Goal: Transaction & Acquisition: Purchase product/service

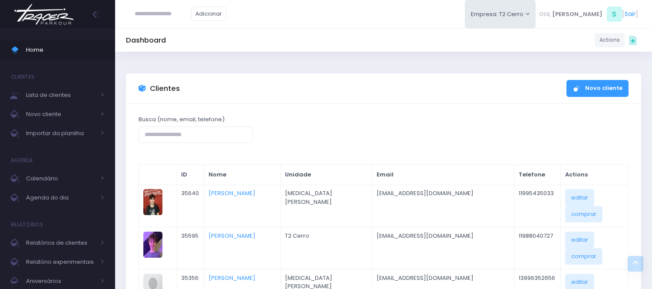
scroll to position [289, 0]
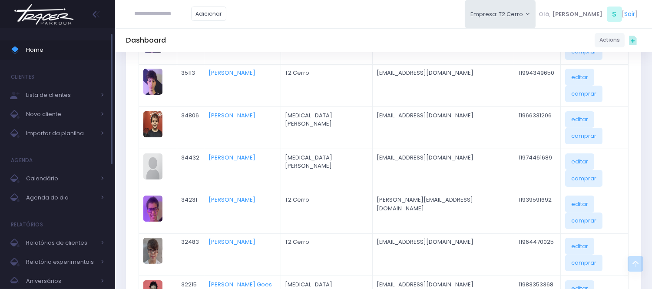
click at [105, 62] on ul "Home Clientes Lista de clientes Novo cliente Importar da planilha Agenda Calend…" at bounding box center [57, 236] width 115 height 404
click at [50, 46] on span "Home" at bounding box center [65, 49] width 78 height 11
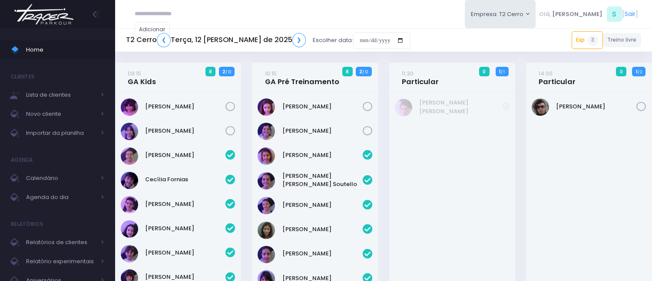
scroll to position [359, 0]
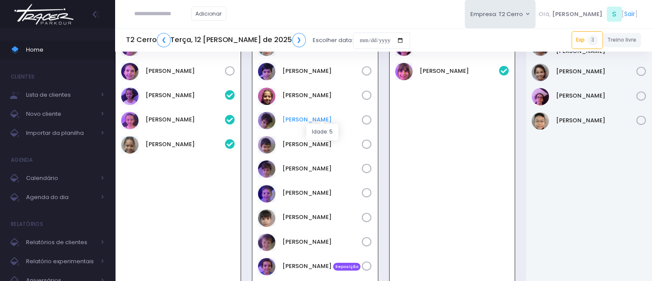
click at [325, 118] on link "[PERSON_NAME]" at bounding box center [322, 120] width 79 height 9
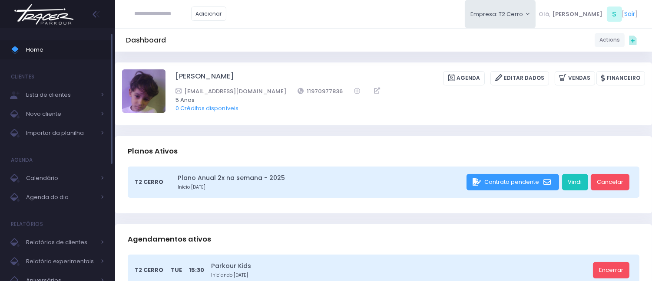
click at [21, 49] on span at bounding box center [18, 49] width 15 height 11
click at [71, 41] on link "Home" at bounding box center [57, 49] width 115 height 19
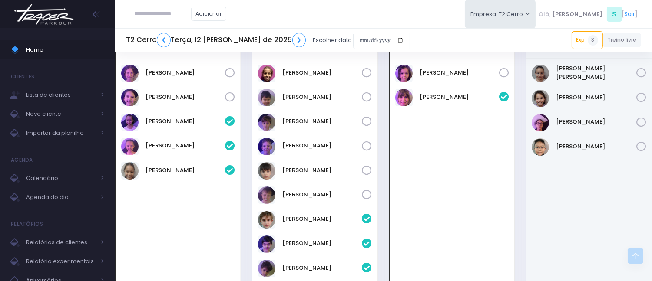
scroll to position [329, 0]
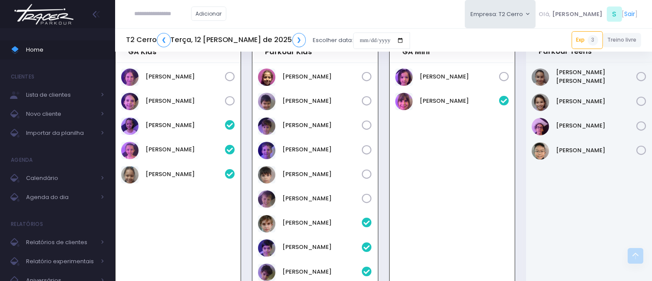
click at [190, 12] on input "text" at bounding box center [163, 14] width 56 height 17
type input "*******"
click input "submit" at bounding box center [0, 0] width 0 height 0
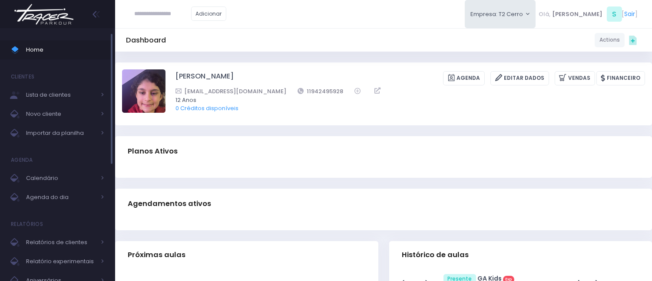
click at [92, 46] on span "Home" at bounding box center [65, 49] width 78 height 11
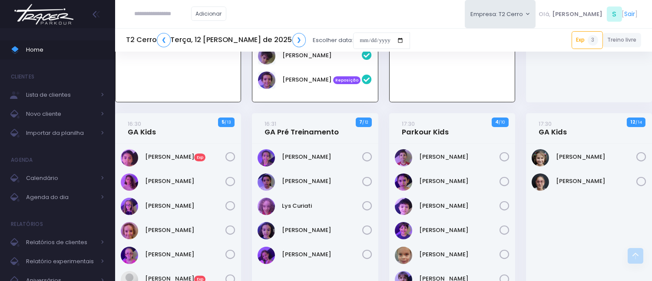
scroll to position [550, 0]
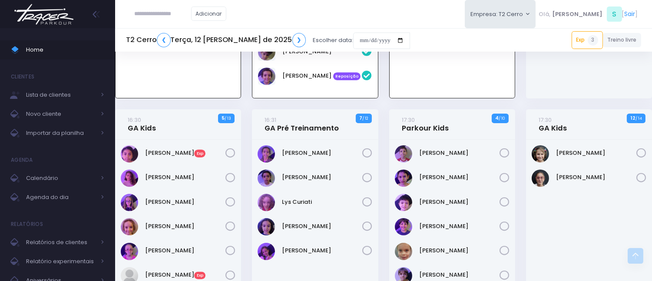
click at [176, 155] on div "Betina Costa Exp" at bounding box center [185, 154] width 80 height 10
click at [176, 153] on link "Betina Costa Exp" at bounding box center [185, 153] width 80 height 9
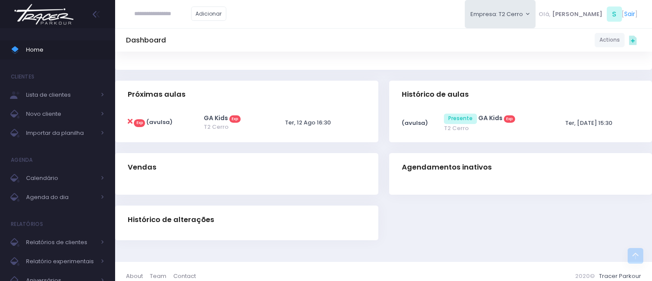
scroll to position [170, 0]
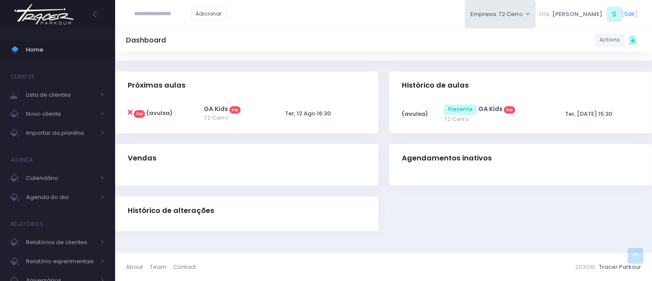
click at [277, 66] on div "Dashboard Actions Choose Label: Customer Partner Suplier Member Staff Add new" at bounding box center [383, 67] width 537 height 371
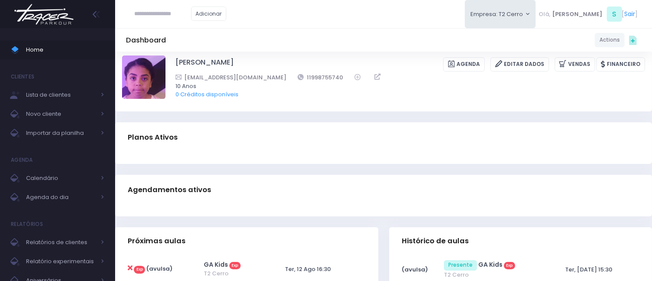
scroll to position [10, 0]
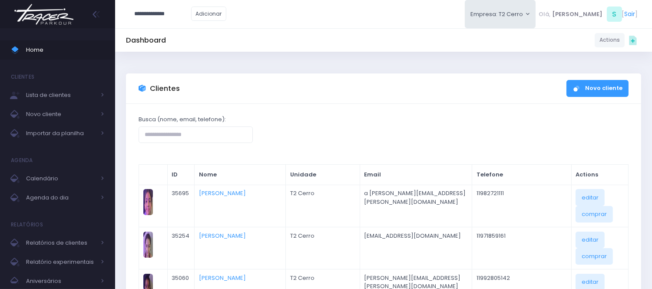
type input "**********"
click input "submit" at bounding box center [0, 0] width 0 height 0
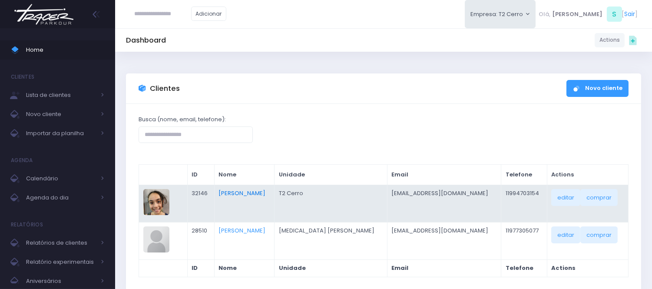
click at [254, 195] on link "[PERSON_NAME]" at bounding box center [241, 193] width 47 height 8
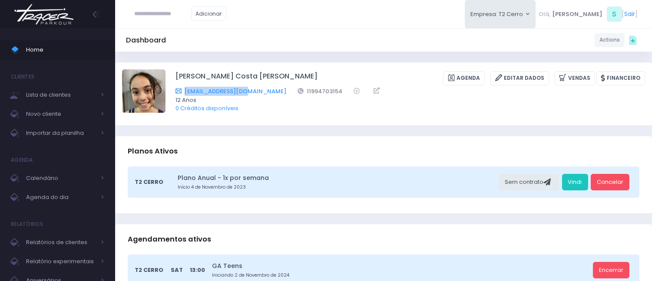
drag, startPoint x: 254, startPoint y: 91, endPoint x: 182, endPoint y: 89, distance: 71.3
click at [182, 89] on div "acds3637@gmail.com 11994703154" at bounding box center [404, 91] width 458 height 9
copy link "[EMAIL_ADDRESS][DOMAIN_NAME]"
click at [163, 14] on input "text" at bounding box center [163, 14] width 56 height 17
paste input "**********"
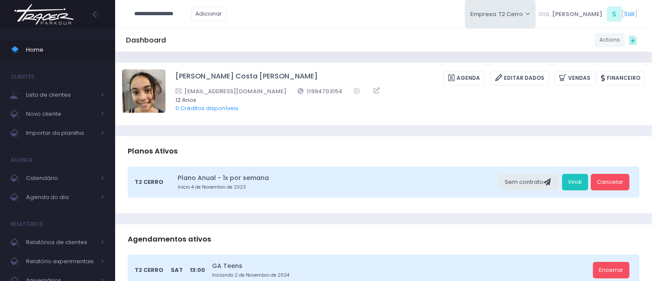
type input "**********"
click input "submit" at bounding box center [0, 0] width 0 height 0
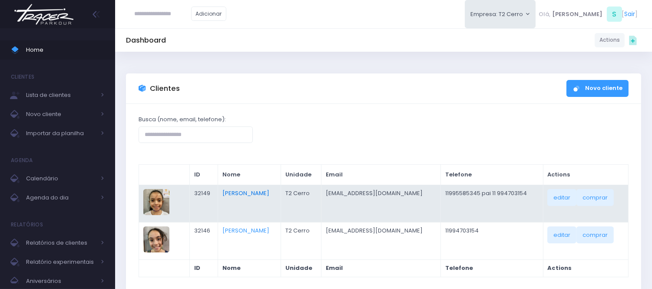
click at [269, 192] on link "Beatriz Vieira Costa De Souza" at bounding box center [245, 193] width 47 height 8
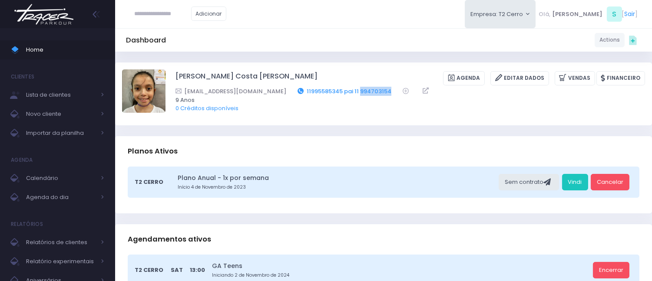
drag, startPoint x: 357, startPoint y: 90, endPoint x: 322, endPoint y: 87, distance: 35.3
click at [322, 87] on div "acds3637@gmail.com 11995585345 pai 11 994703154" at bounding box center [404, 91] width 458 height 9
copy link "994703154"
click at [20, 53] on icon at bounding box center [15, 50] width 10 height 10
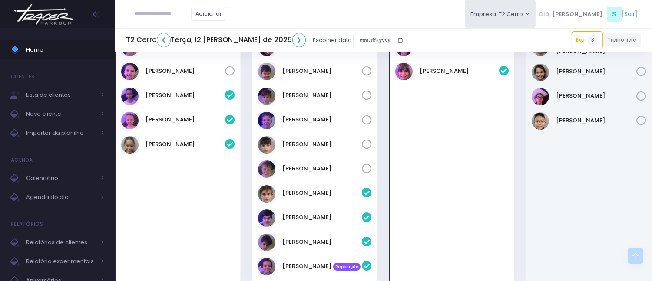
scroll to position [359, 0]
paste input "**********"
click at [154, 12] on input "**********" at bounding box center [163, 14] width 56 height 17
type input "*********"
click input "submit" at bounding box center [0, 0] width 0 height 0
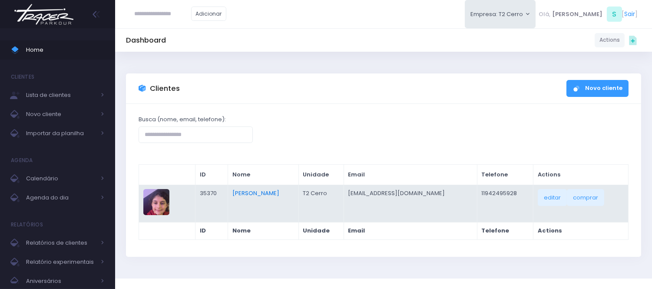
click at [264, 192] on link "[PERSON_NAME]" at bounding box center [255, 193] width 47 height 8
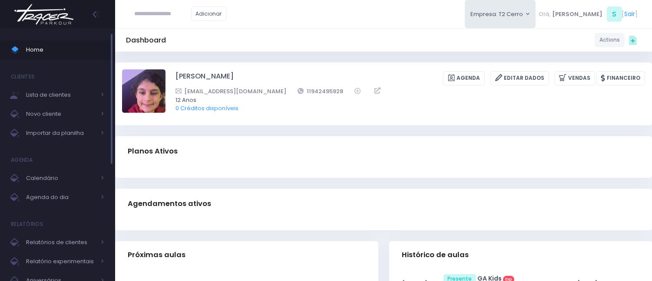
click at [48, 45] on span "Home" at bounding box center [65, 49] width 78 height 11
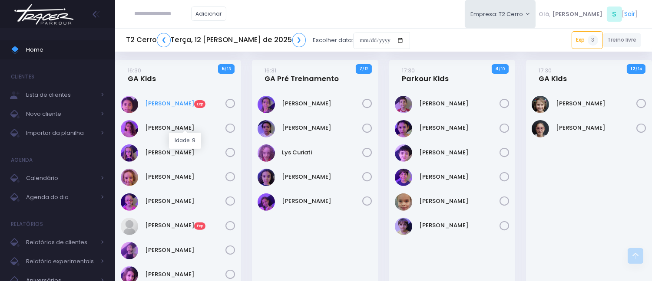
scroll to position [601, 0]
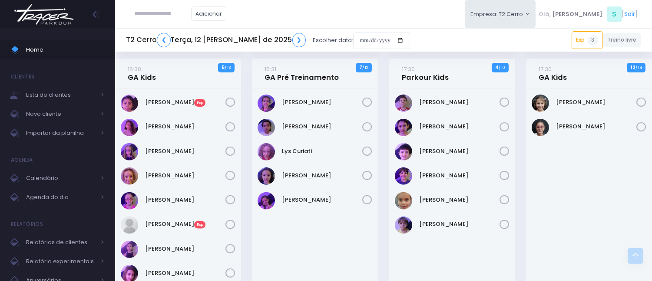
click at [370, 1] on div "Adicionar Empresa: T2 Cerro [GEOGRAPHIC_DATA][MEDICAL_DATA][PERSON_NAME], S [" at bounding box center [383, 14] width 537 height 28
click at [159, 98] on link "[PERSON_NAME] Exp" at bounding box center [185, 102] width 80 height 9
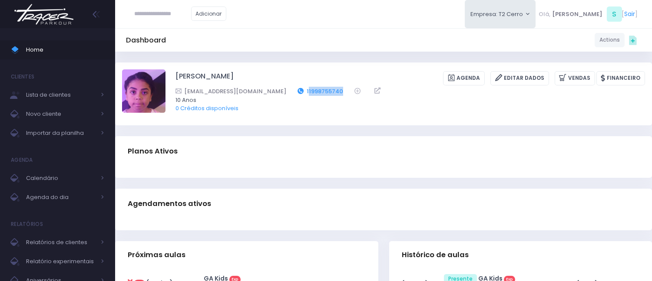
drag, startPoint x: 316, startPoint y: 90, endPoint x: 277, endPoint y: 89, distance: 38.7
click at [277, 89] on div "carolcosta@outlook.com 11998755740" at bounding box center [404, 91] width 458 height 9
copy link "1998755740"
click at [88, 51] on span "Home" at bounding box center [65, 49] width 78 height 11
click at [78, 48] on span "Home" at bounding box center [65, 49] width 78 height 11
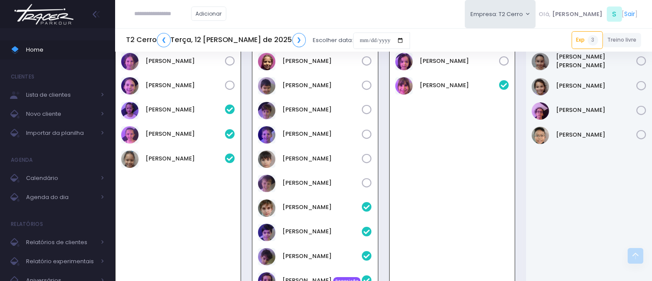
scroll to position [289, 0]
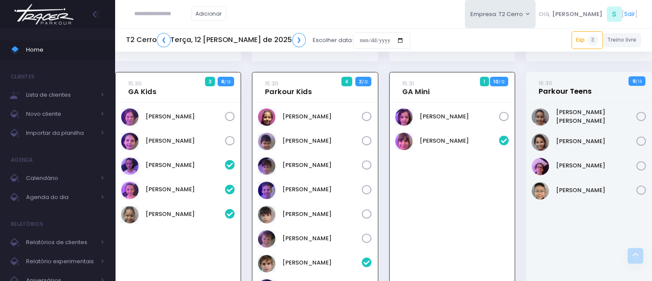
click at [556, 90] on link "16:30 Parkour Teens" at bounding box center [565, 87] width 53 height 17
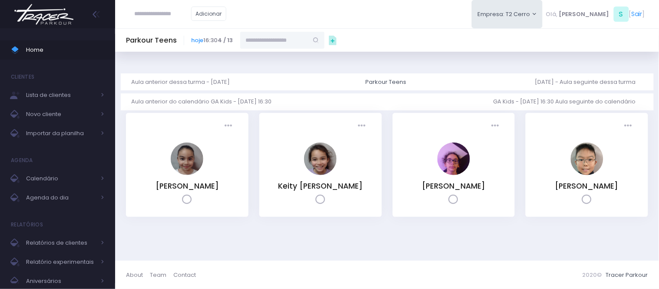
click at [272, 36] on input "text" at bounding box center [274, 40] width 68 height 17
paste input "**********"
click at [269, 41] on input "**********" at bounding box center [274, 40] width 68 height 17
click at [274, 92] on link "[PERSON_NAME]" at bounding box center [283, 88] width 50 height 9
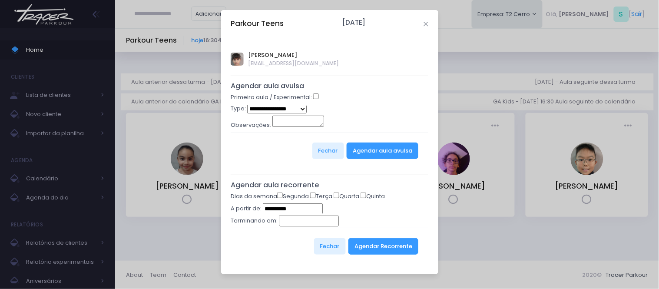
type input "**********"
click at [303, 110] on select "**********" at bounding box center [277, 109] width 60 height 9
select select "*"
click at [247, 105] on select "**********" at bounding box center [277, 109] width 60 height 9
click at [370, 145] on button "Agendar aula avulsa" at bounding box center [383, 150] width 72 height 17
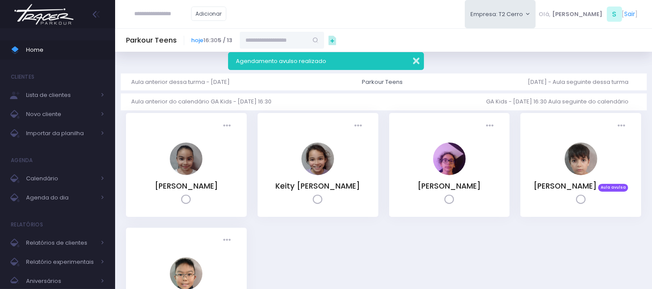
click at [418, 60] on button "button" at bounding box center [410, 60] width 17 height 10
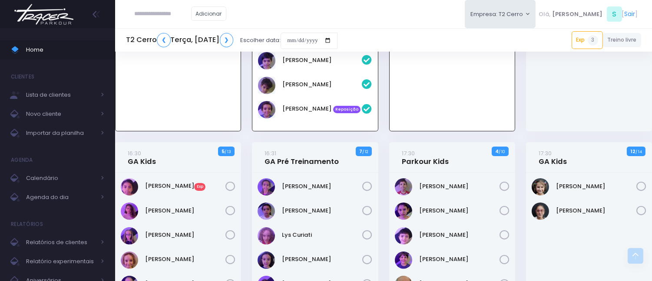
scroll to position [601, 0]
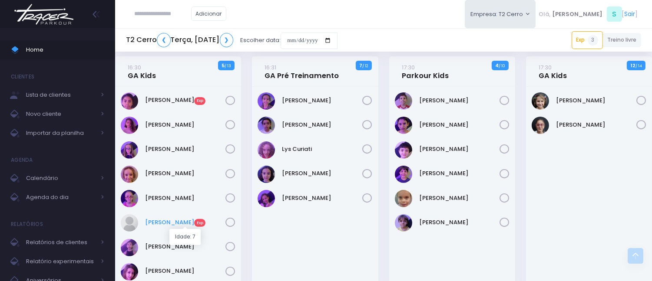
click at [158, 222] on link "[PERSON_NAME] Exp" at bounding box center [185, 222] width 80 height 9
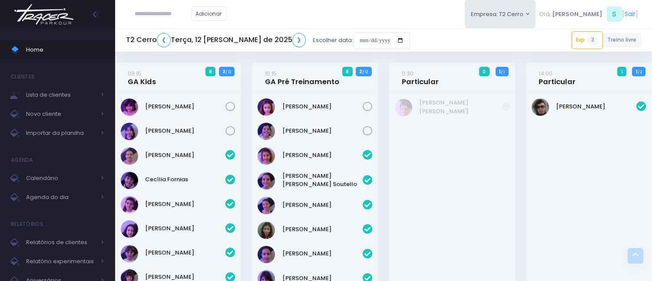
scroll to position [550, 0]
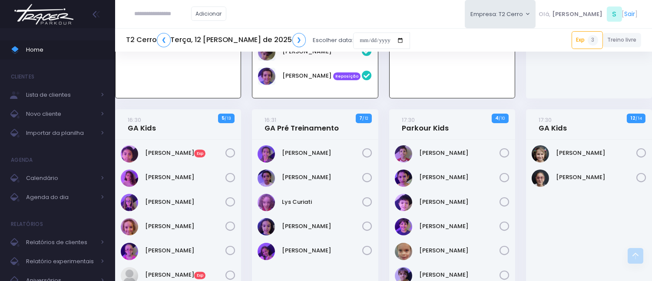
click at [188, 12] on input "text" at bounding box center [163, 14] width 56 height 17
paste input "**********"
click at [157, 16] on input "**********" at bounding box center [163, 14] width 56 height 17
click input "submit" at bounding box center [0, 0] width 0 height 0
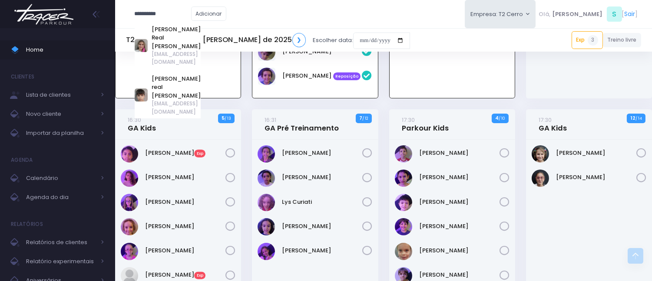
click at [162, 50] on span "[EMAIL_ADDRESS][DOMAIN_NAME]" at bounding box center [176, 58] width 49 height 16
type input "**********"
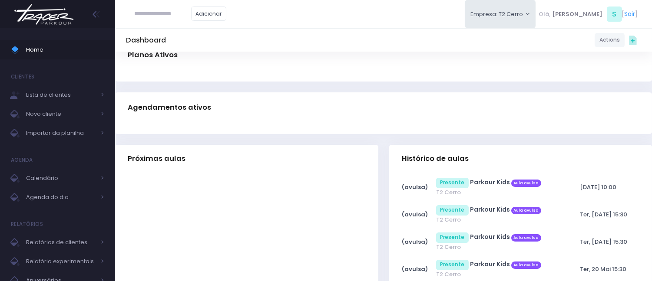
scroll to position [193, 0]
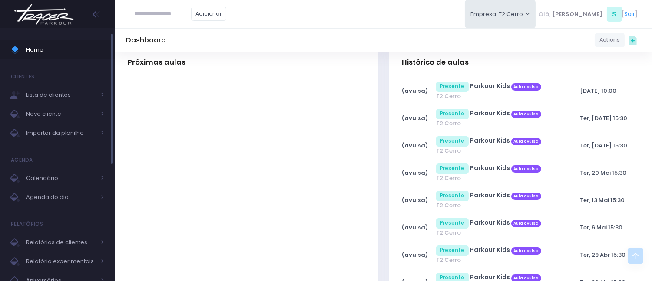
click at [94, 52] on span "Home" at bounding box center [65, 49] width 78 height 11
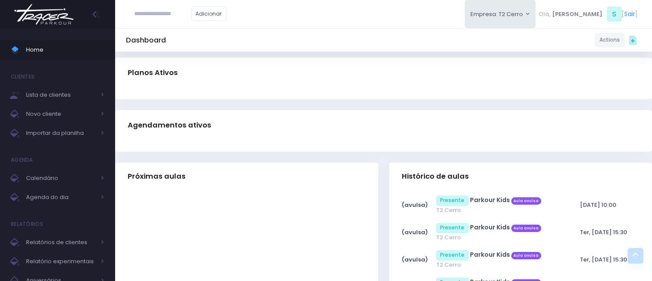
scroll to position [0, 0]
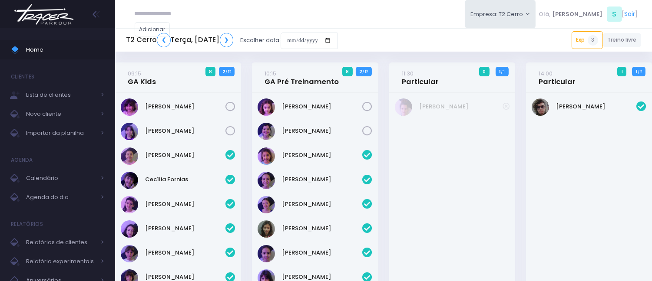
click at [94, 46] on span "Home" at bounding box center [65, 49] width 78 height 11
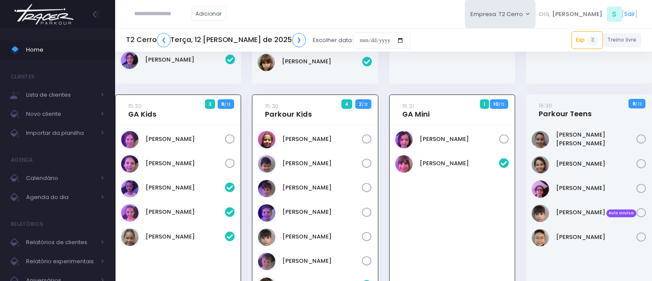
scroll to position [263, 0]
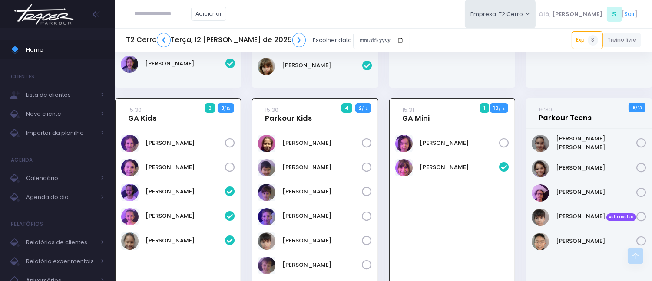
click at [561, 109] on link "16:30 Parkour Teens" at bounding box center [565, 113] width 53 height 17
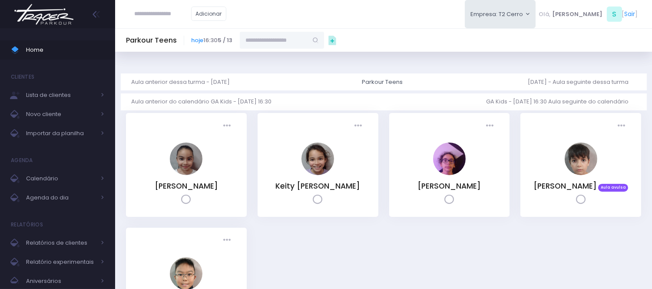
click at [255, 36] on input "text" at bounding box center [274, 40] width 68 height 17
paste input "**********"
click at [268, 37] on input "**********" at bounding box center [274, 40] width 68 height 17
click at [263, 54] on link "Fernanda Real Amadeo de Azevedo" at bounding box center [282, 55] width 50 height 9
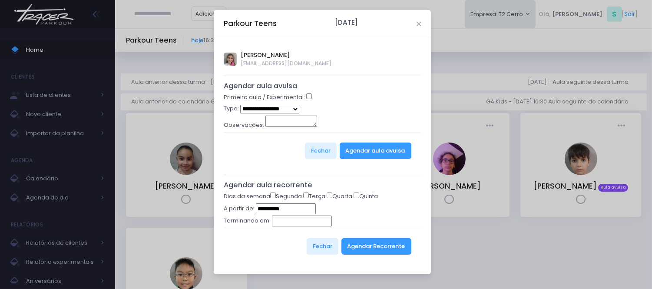
type input "**********"
click at [283, 112] on select "**********" at bounding box center [270, 109] width 60 height 9
select select "*"
click at [240, 105] on select "**********" at bounding box center [270, 109] width 60 height 9
click at [367, 149] on button "Agendar aula avulsa" at bounding box center [376, 150] width 72 height 17
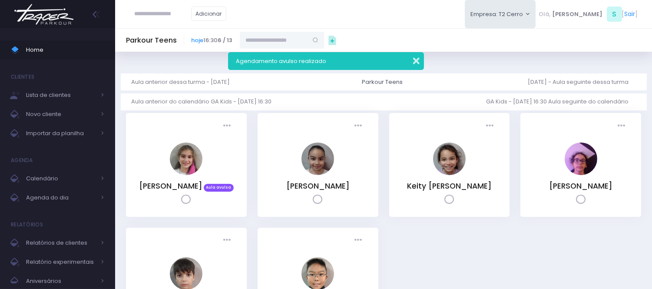
click at [414, 61] on button "button" at bounding box center [410, 60] width 17 height 10
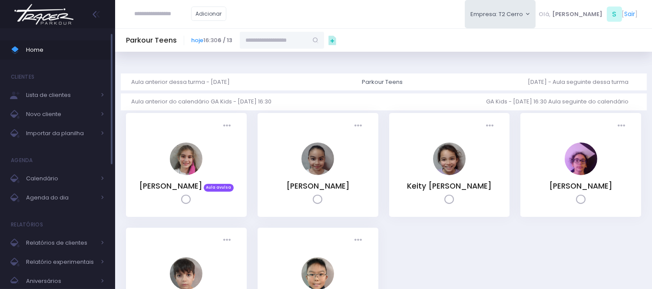
click at [56, 44] on span "Home" at bounding box center [65, 49] width 78 height 11
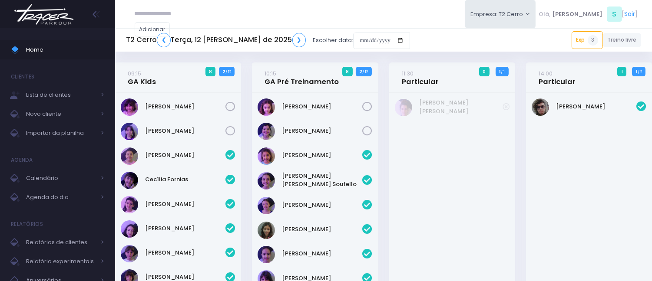
click at [38, 45] on span "Home" at bounding box center [65, 49] width 78 height 11
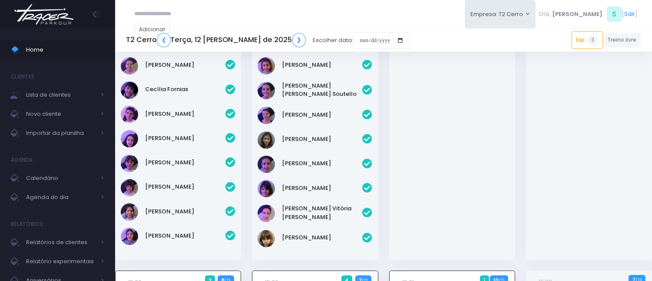
scroll to position [48, 0]
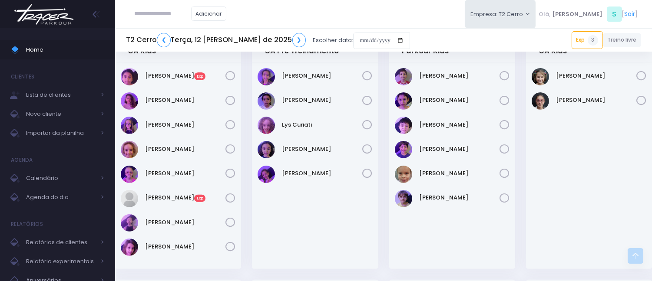
scroll to position [579, 0]
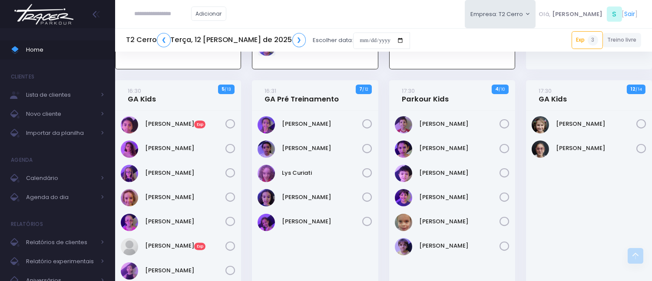
click at [146, 10] on input "text" at bounding box center [163, 14] width 56 height 17
type input "**********"
click input "submit" at bounding box center [0, 0] width 0 height 0
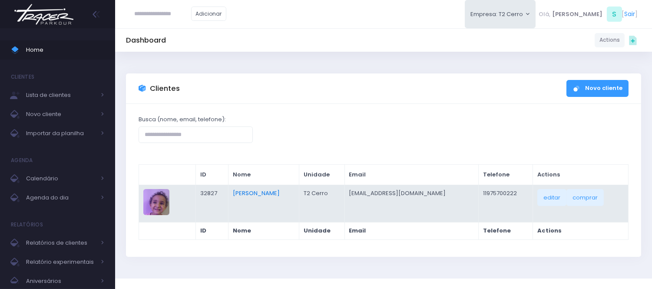
click at [235, 192] on link "[PERSON_NAME]" at bounding box center [256, 193] width 47 height 8
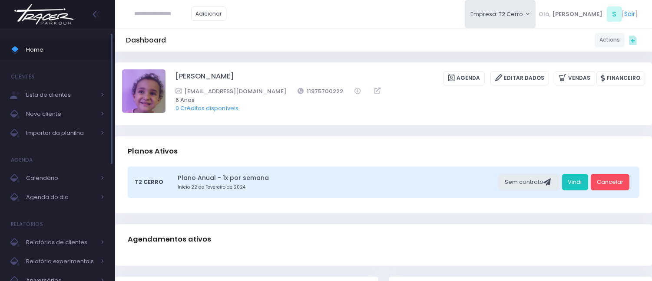
click at [10, 53] on icon at bounding box center [15, 50] width 10 height 10
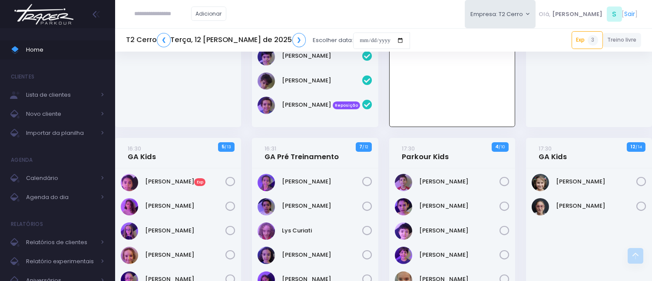
scroll to position [504, 0]
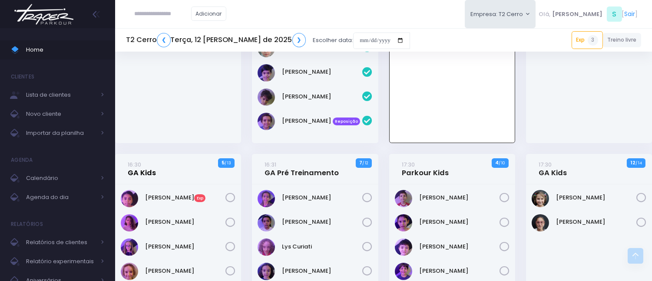
click at [145, 175] on link "16:30 GA Kids" at bounding box center [142, 168] width 28 height 17
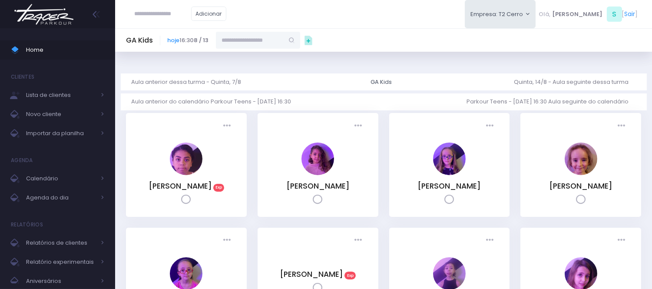
click at [240, 41] on input "text" at bounding box center [250, 40] width 68 height 17
type input "**********"
click at [265, 55] on link "Yara Laraichi" at bounding box center [258, 55] width 50 height 9
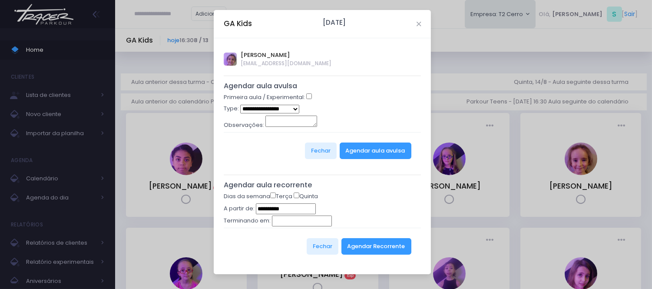
type input "**********"
click at [354, 150] on button "Agendar aula avulsa" at bounding box center [376, 150] width 72 height 17
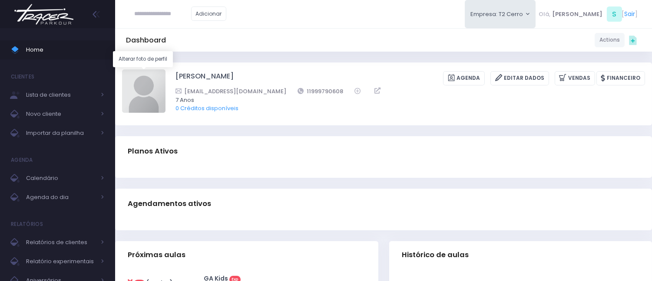
click at [149, 101] on img at bounding box center [143, 90] width 43 height 43
click at [165, 69] on input "file" at bounding box center [165, 69] width 0 height 0
type input "**********"
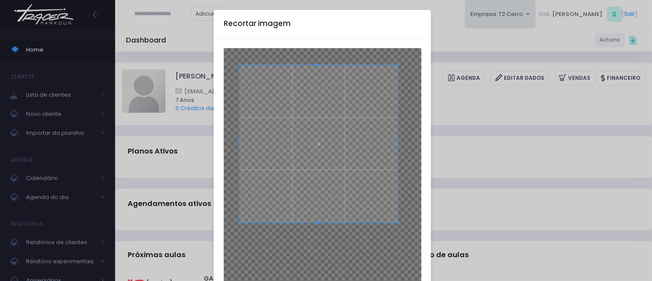
click at [357, 93] on span at bounding box center [319, 144] width 158 height 158
click at [345, 146] on span at bounding box center [317, 144] width 158 height 158
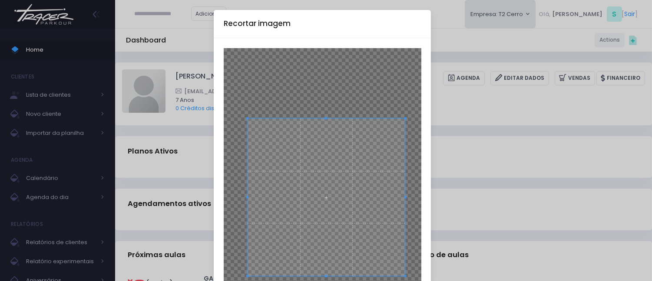
click at [354, 199] on span at bounding box center [326, 198] width 158 height 158
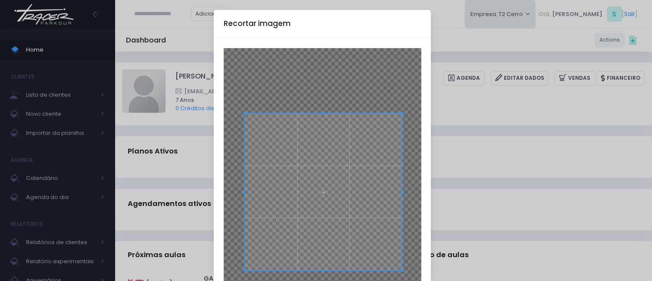
click at [350, 194] on span at bounding box center [324, 192] width 158 height 158
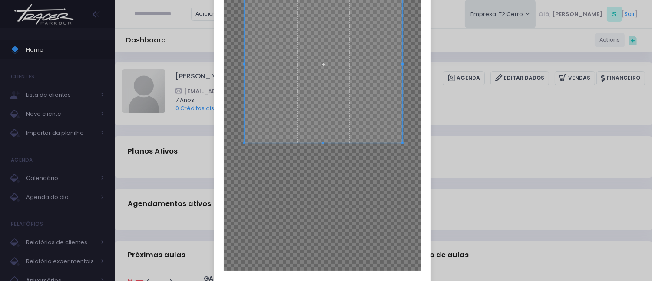
scroll to position [174, 0]
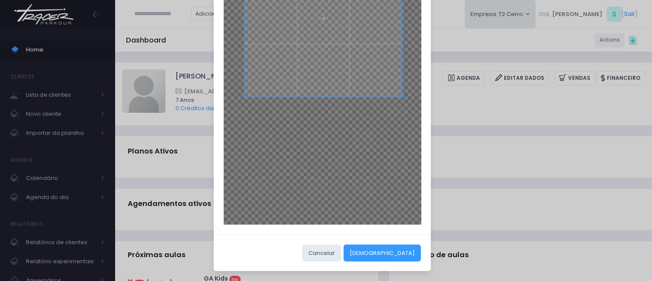
click at [404, 243] on div "Cancelar Cortar" at bounding box center [322, 253] width 217 height 37
click at [391, 248] on button "[DEMOGRAPHIC_DATA]" at bounding box center [382, 253] width 77 height 17
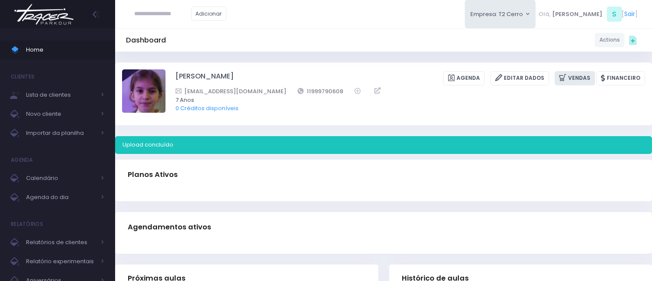
click at [582, 81] on link "Vendas" at bounding box center [575, 78] width 40 height 14
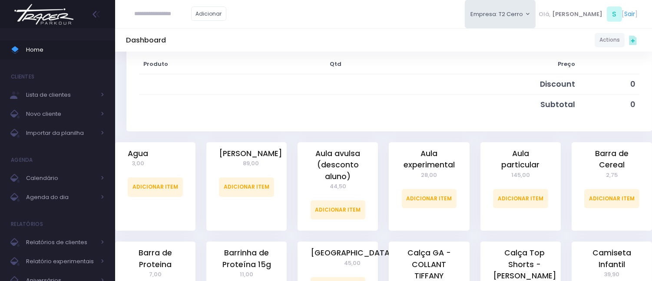
scroll to position [145, 0]
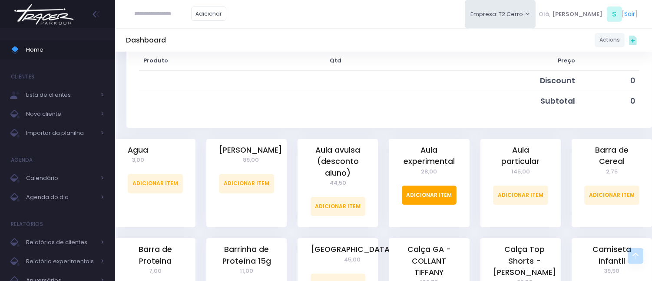
click at [410, 188] on link "Adicionar Item" at bounding box center [429, 195] width 55 height 19
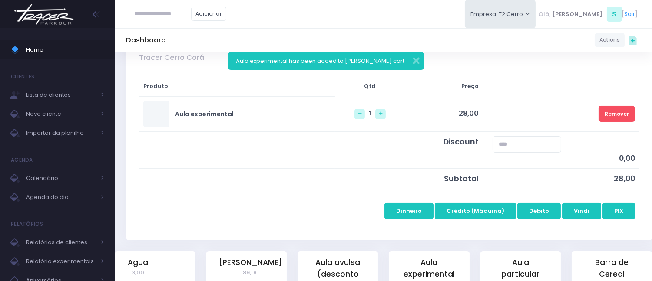
scroll to position [145, 0]
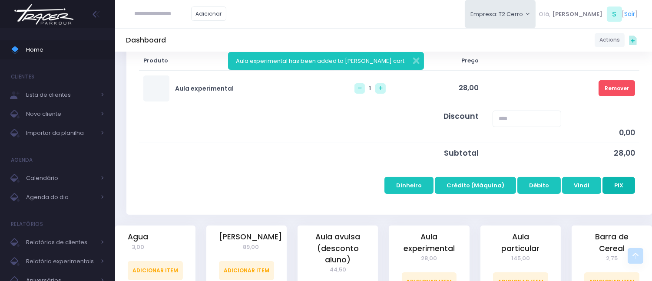
click at [617, 180] on button "PIX" at bounding box center [618, 185] width 33 height 17
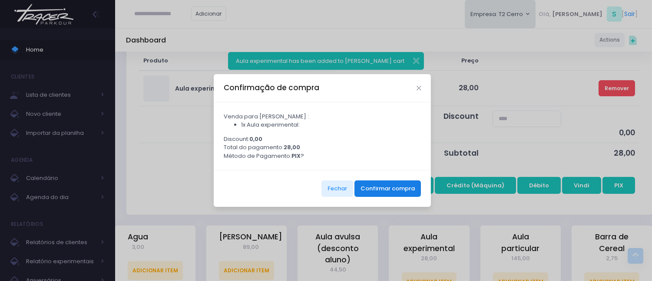
click at [402, 192] on button "Confirmar compra" at bounding box center [387, 189] width 66 height 17
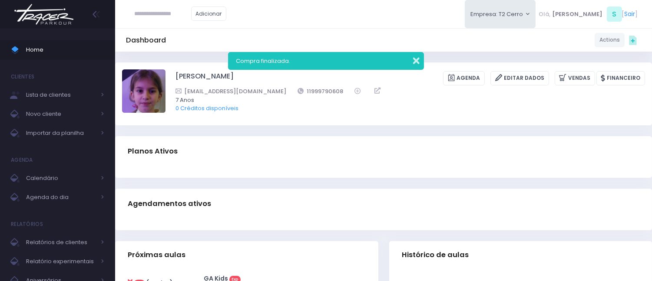
click at [417, 63] on button "button" at bounding box center [410, 60] width 17 height 10
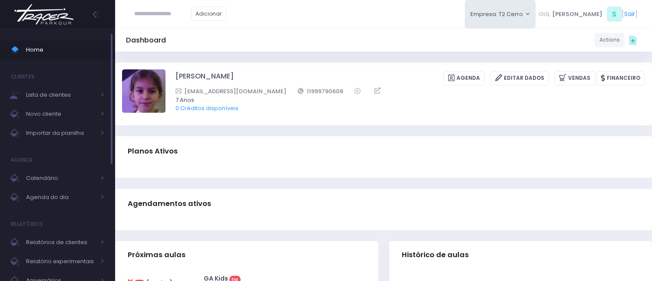
click at [68, 45] on span "Home" at bounding box center [65, 49] width 78 height 11
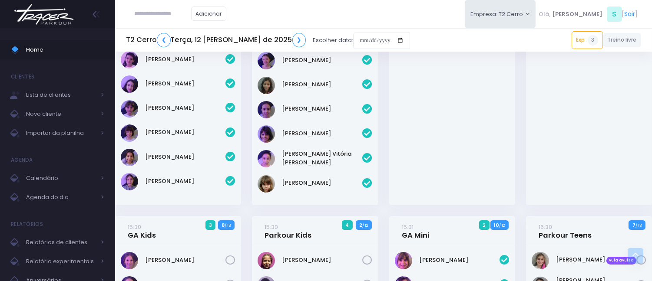
scroll to position [145, 0]
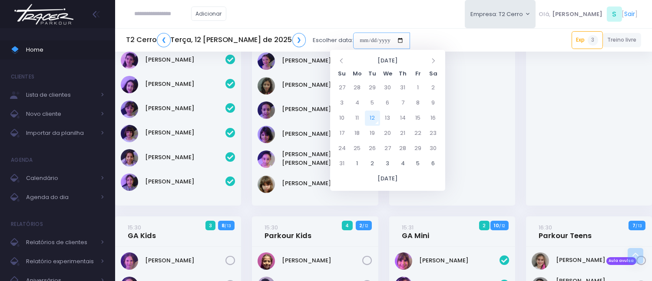
click at [353, 36] on input "date" at bounding box center [381, 41] width 57 height 17
click at [426, 34] on div "T2 Cerro ❮ Terça, 12 de Agosto de 2025 ❯ Escolher data: Exp 3 16:30 Maria Gaia …" at bounding box center [383, 40] width 537 height 20
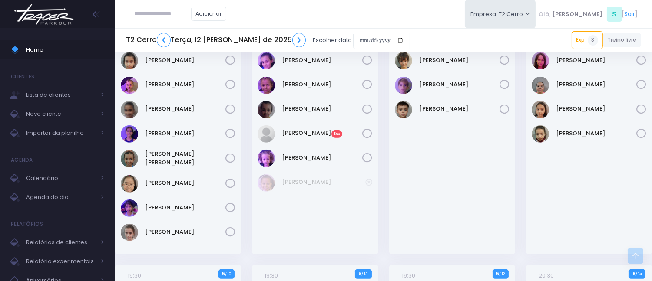
scroll to position [966, 0]
